Goal: Find specific page/section

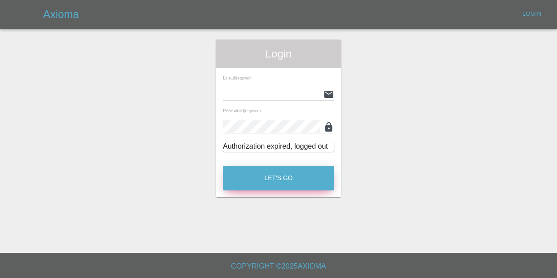
type input "[EMAIL_ADDRESS][DOMAIN_NAME]"
click at [260, 176] on button "Let's Go" at bounding box center [278, 177] width 111 height 25
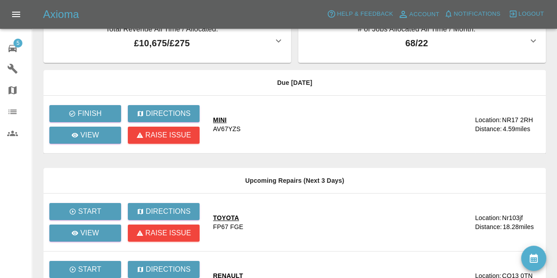
scroll to position [18, 0]
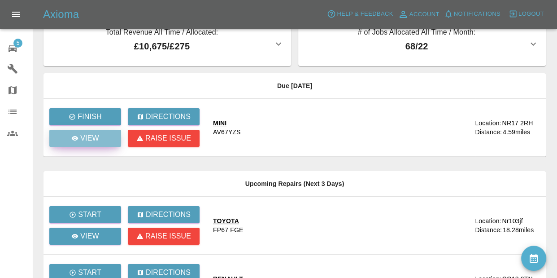
click at [87, 138] on p "View" at bounding box center [89, 138] width 19 height 11
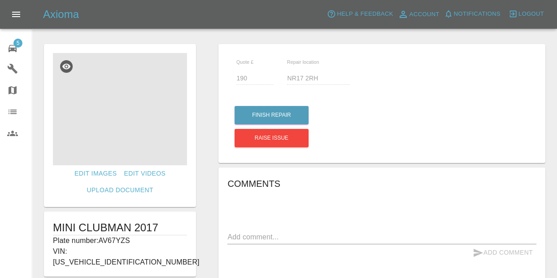
click at [153, 129] on img at bounding box center [120, 109] width 134 height 112
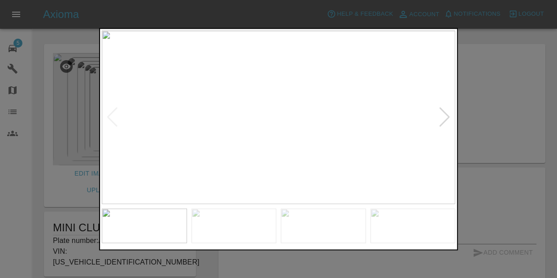
click at [445, 127] on div at bounding box center [278, 117] width 353 height 174
click at [448, 116] on div at bounding box center [445, 117] width 12 height 20
click at [443, 116] on div at bounding box center [445, 117] width 12 height 20
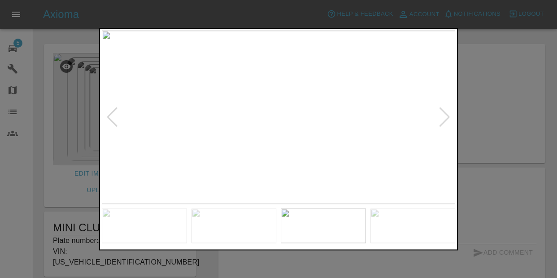
click at [443, 116] on div at bounding box center [445, 117] width 12 height 20
click at [443, 116] on img at bounding box center [278, 117] width 353 height 174
click at [108, 118] on div at bounding box center [112, 117] width 12 height 20
click at [110, 121] on div at bounding box center [112, 117] width 12 height 20
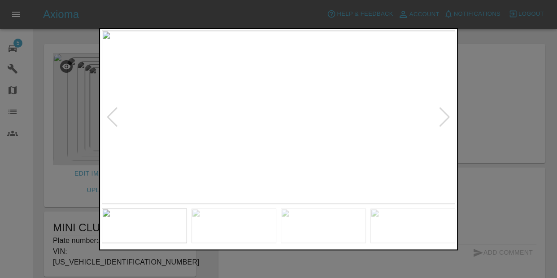
click at [110, 121] on div at bounding box center [112, 117] width 12 height 20
click at [521, 89] on div at bounding box center [278, 139] width 557 height 278
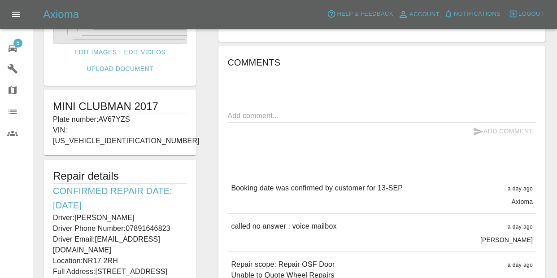
scroll to position [216, 0]
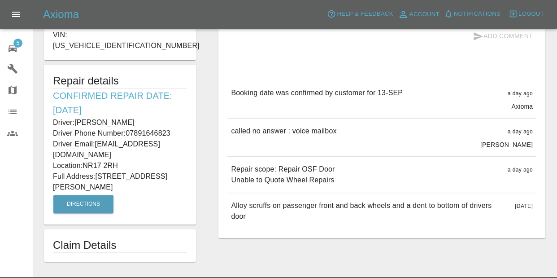
click at [17, 44] on span "5" at bounding box center [17, 43] width 9 height 9
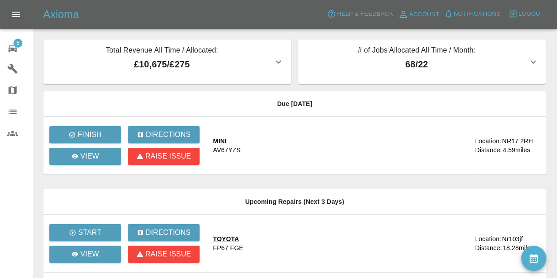
click at [457, 12] on button "Notifications" at bounding box center [472, 14] width 61 height 14
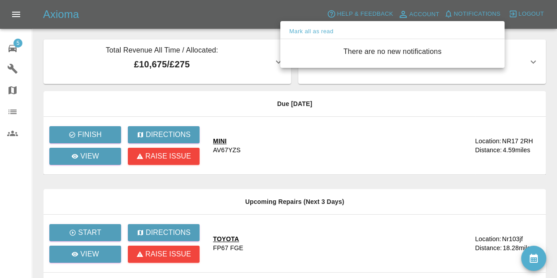
click at [437, 109] on div at bounding box center [278, 139] width 557 height 278
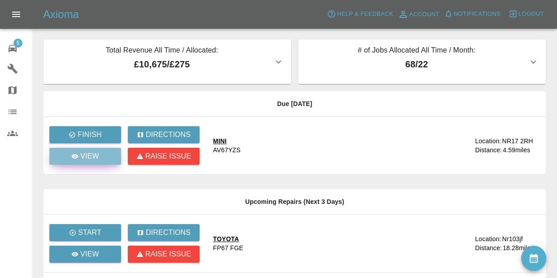
click at [64, 160] on link "View" at bounding box center [85, 156] width 72 height 17
